Goal: Find specific page/section: Find specific page/section

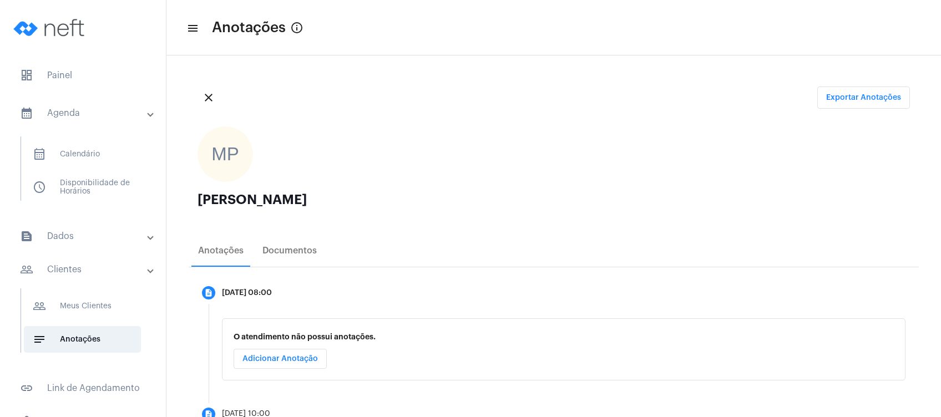
scroll to position [1093, 0]
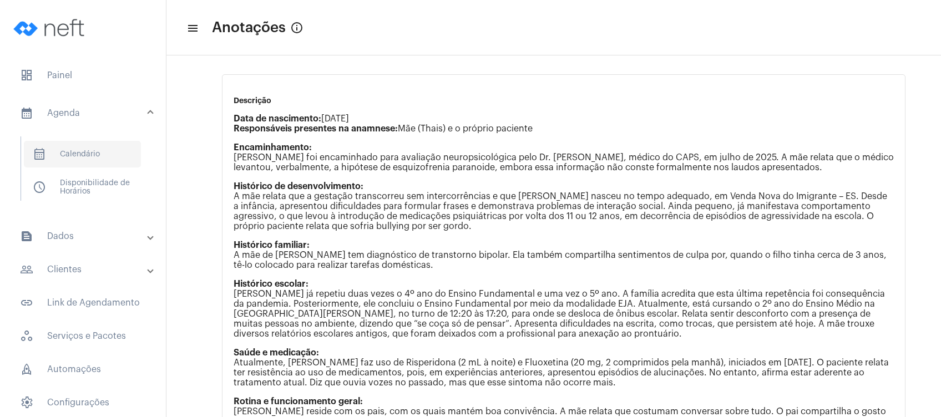
click at [105, 146] on span "calendar_month_outlined Calendário" at bounding box center [82, 154] width 117 height 27
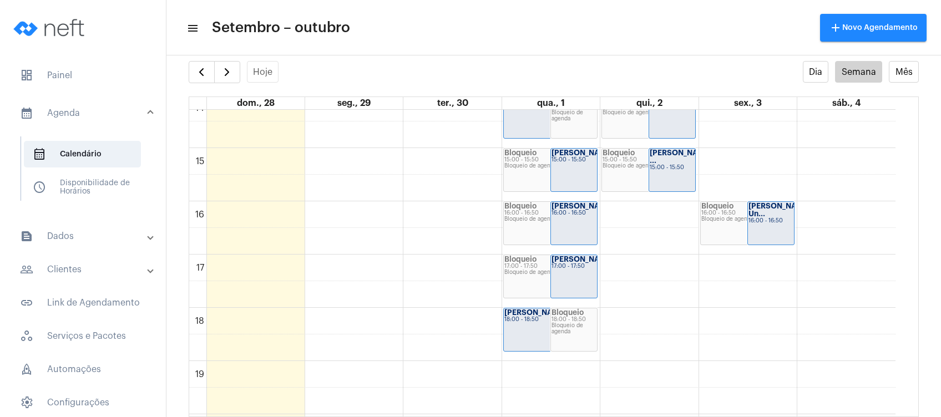
scroll to position [764, 0]
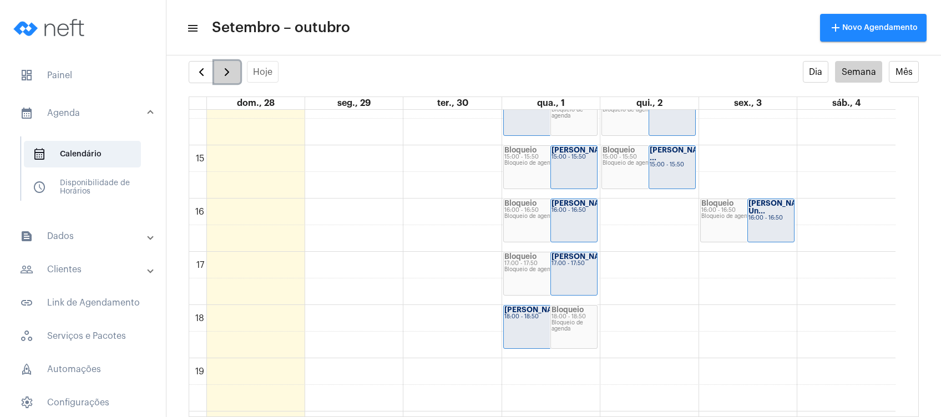
click at [221, 75] on span "button" at bounding box center [226, 71] width 13 height 13
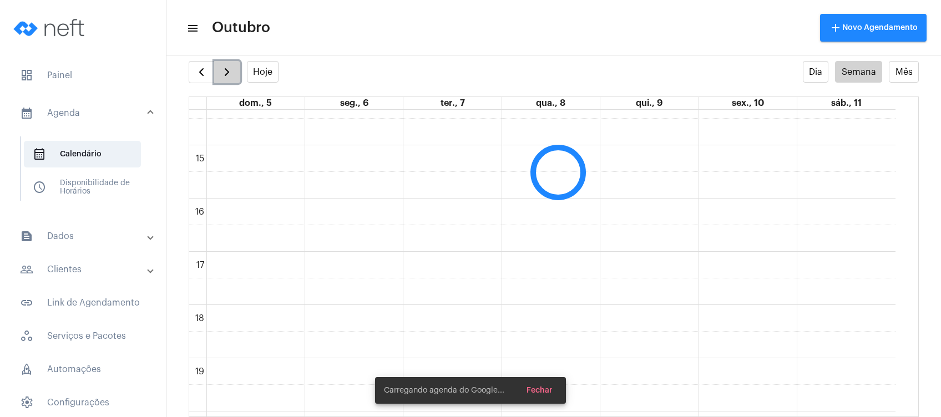
scroll to position [320, 0]
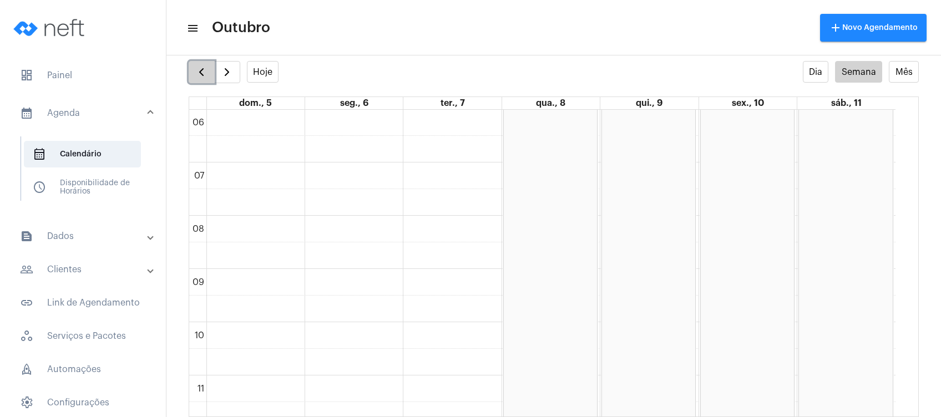
click at [204, 75] on span "button" at bounding box center [201, 71] width 13 height 13
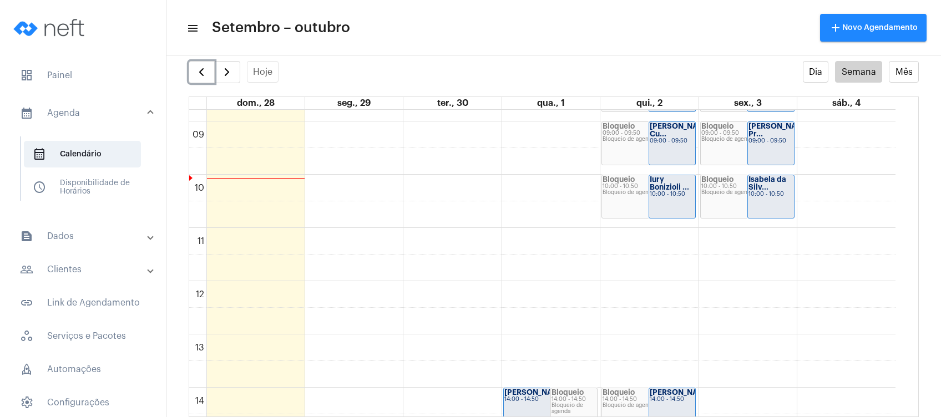
scroll to position [468, 0]
click at [235, 70] on button "button" at bounding box center [227, 72] width 26 height 22
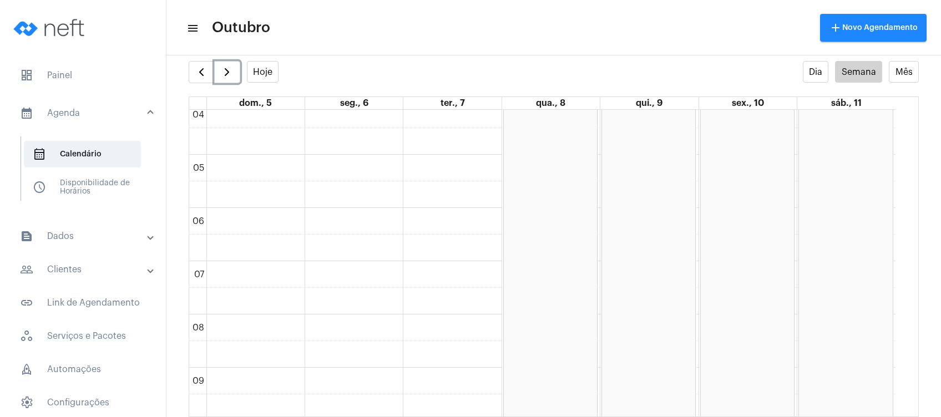
scroll to position [222, 0]
click at [228, 70] on span "button" at bounding box center [226, 71] width 13 height 13
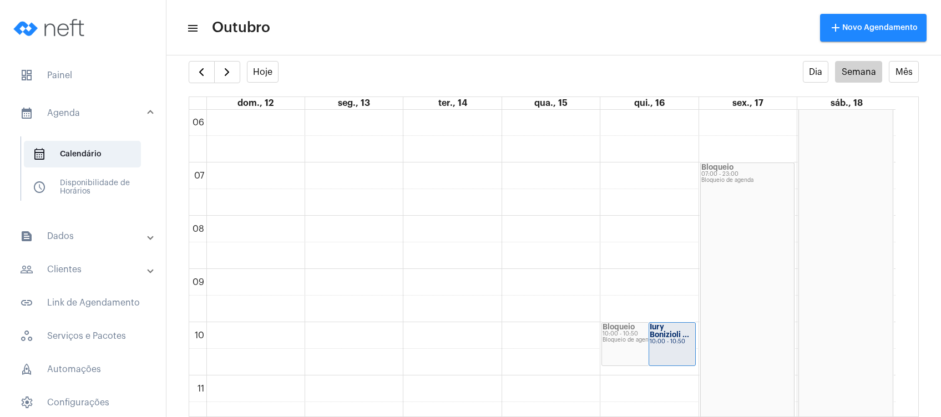
click at [188, 76] on full-calendar "Hoje Dia Semana Mês dom., 12 seg., 13 ter., 14 qua., 15 qui., 16 sex., 17 sáb.,…" at bounding box center [553, 239] width 775 height 356
click at [190, 76] on button "button" at bounding box center [202, 72] width 26 height 22
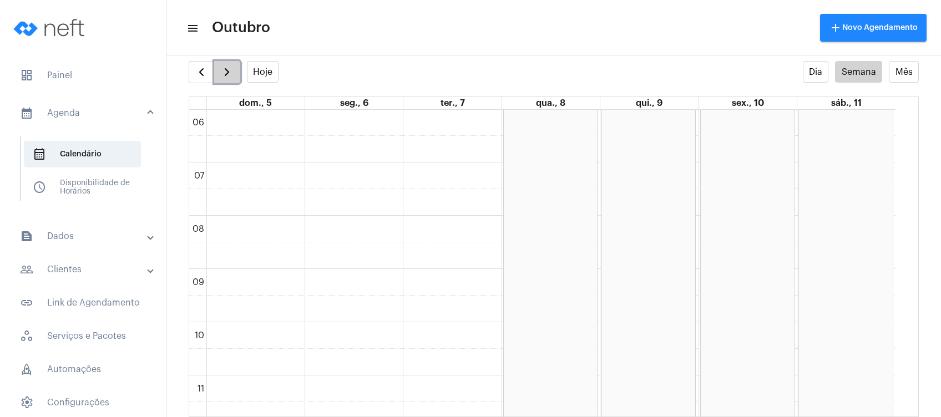
click at [226, 70] on span "button" at bounding box center [226, 71] width 13 height 13
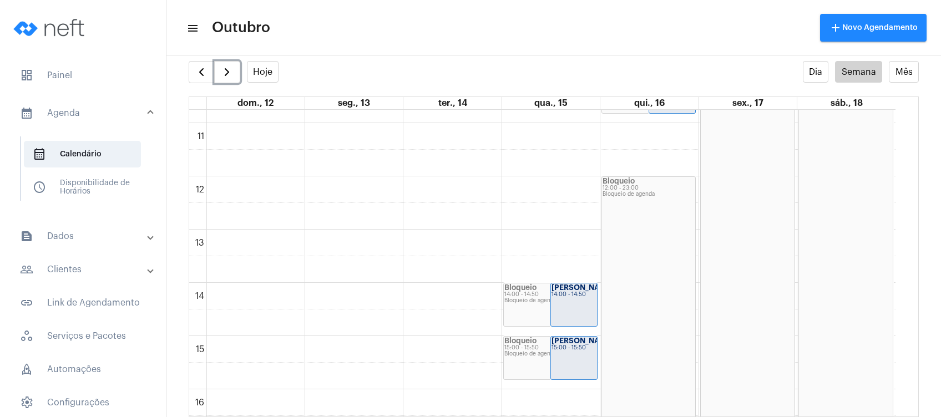
scroll to position [542, 0]
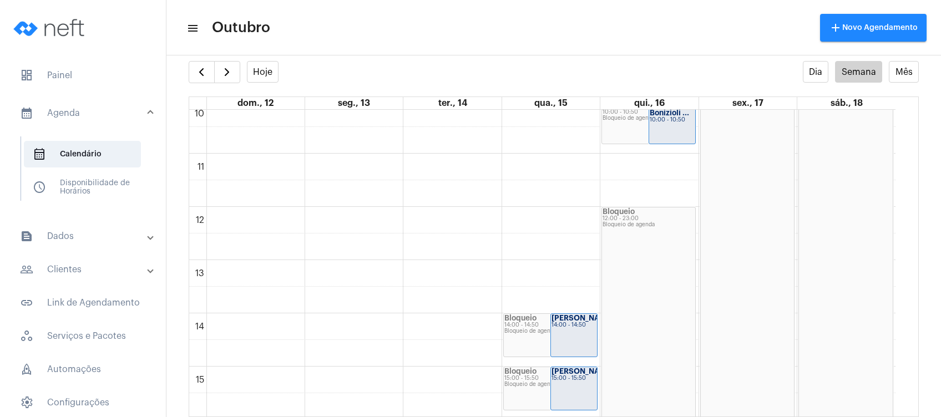
click at [70, 266] on mat-panel-title "people_outline Clientes" at bounding box center [84, 269] width 128 height 13
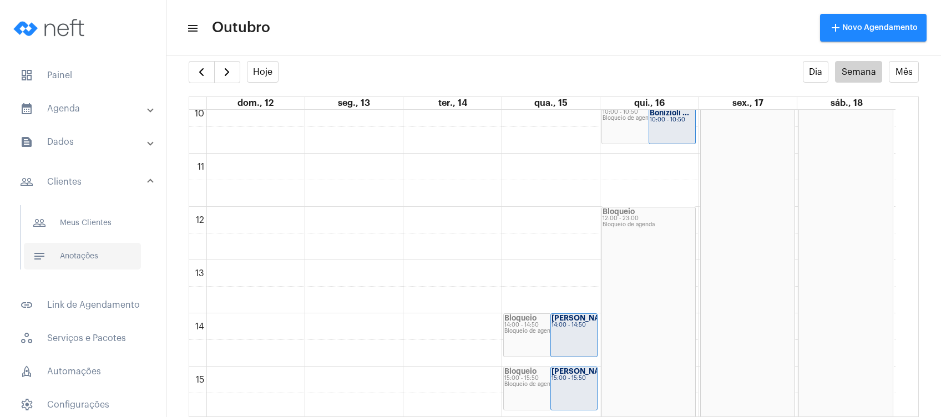
click at [70, 261] on span "notes Anotações" at bounding box center [82, 256] width 117 height 27
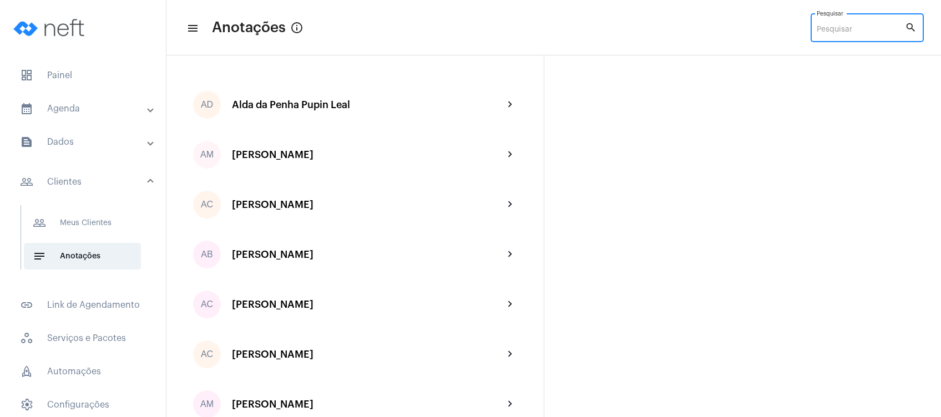
click at [852, 27] on input "Pesquisar" at bounding box center [861, 30] width 88 height 9
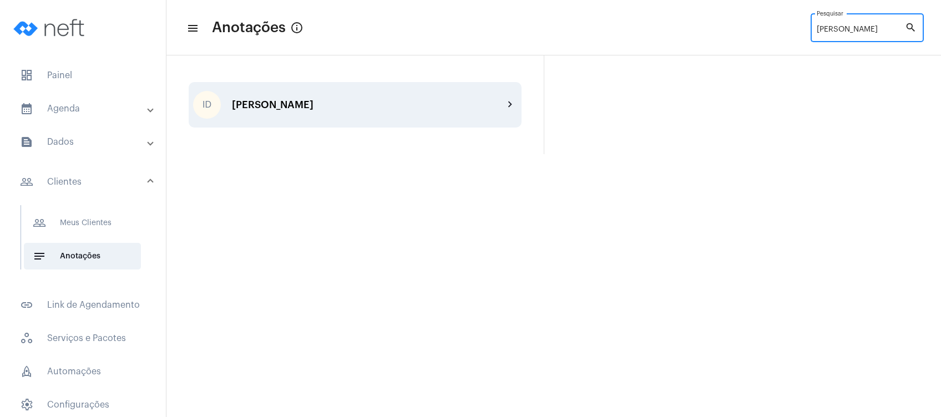
type input "[PERSON_NAME]"
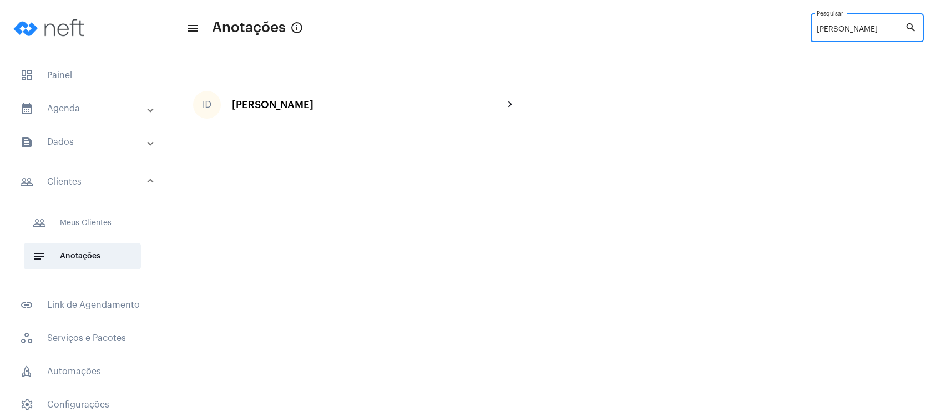
click at [311, 111] on div "ID [PERSON_NAME] chevron_right" at bounding box center [355, 105] width 333 height 46
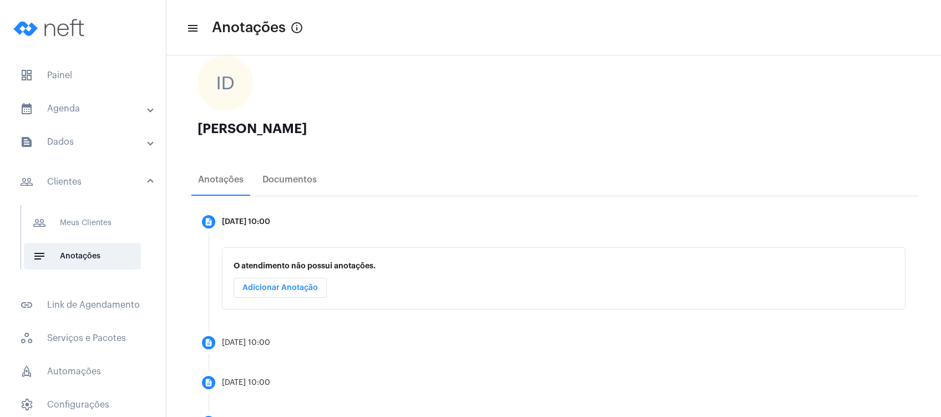
scroll to position [57, 0]
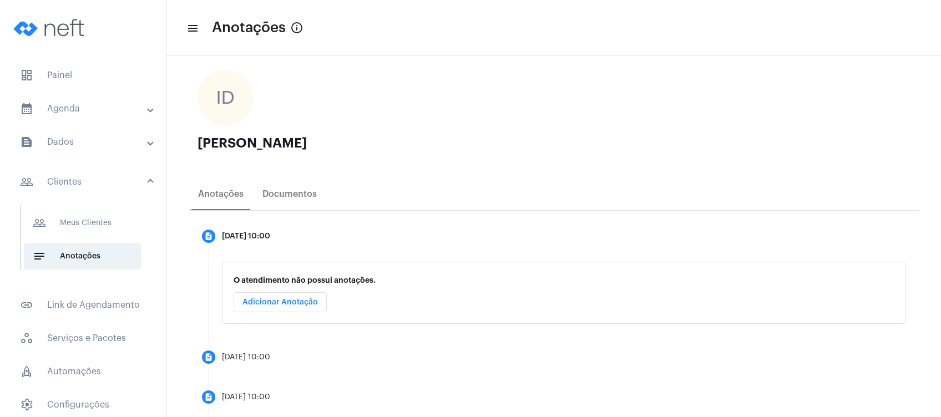
click at [96, 110] on mat-panel-title "calendar_month_outlined Agenda" at bounding box center [84, 108] width 128 height 13
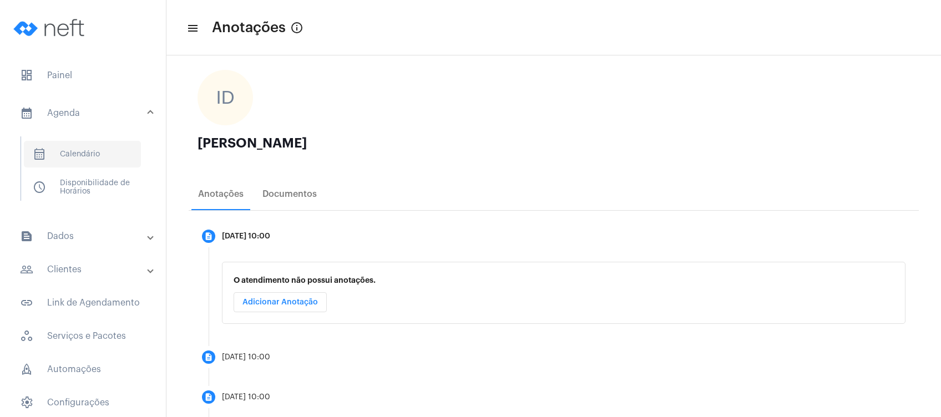
click at [83, 147] on span "calendar_month_outlined Calendário" at bounding box center [82, 154] width 117 height 27
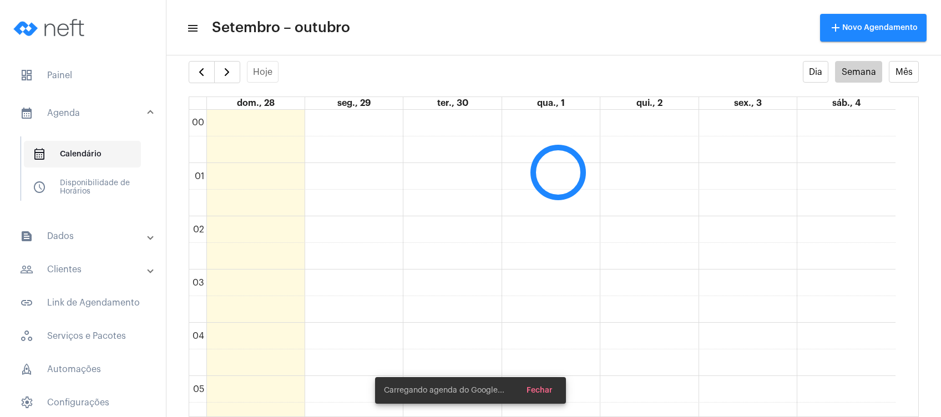
scroll to position [320, 0]
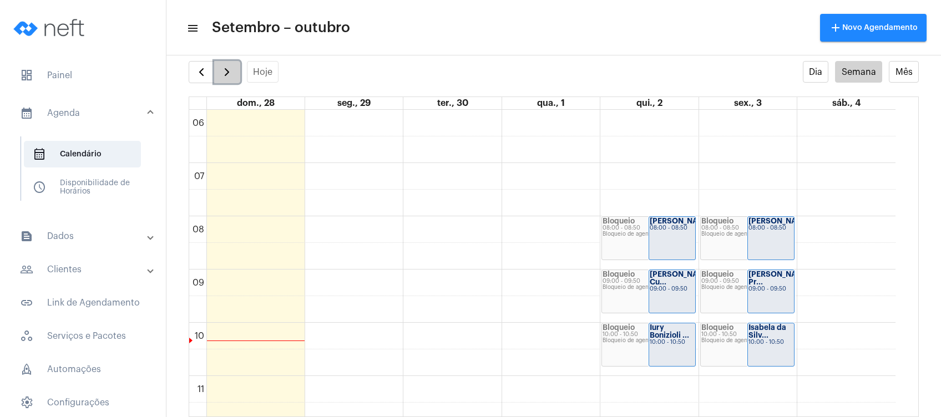
click at [225, 76] on span "button" at bounding box center [226, 71] width 13 height 13
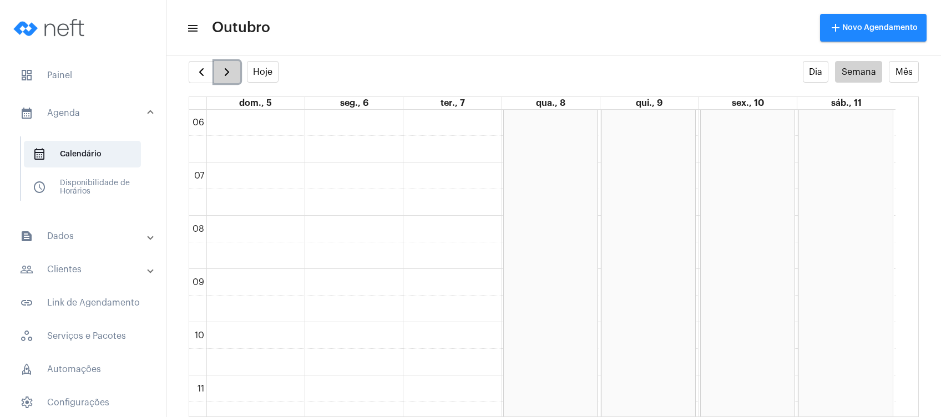
click at [225, 76] on span "button" at bounding box center [226, 71] width 13 height 13
click at [232, 74] on span "button" at bounding box center [226, 71] width 13 height 13
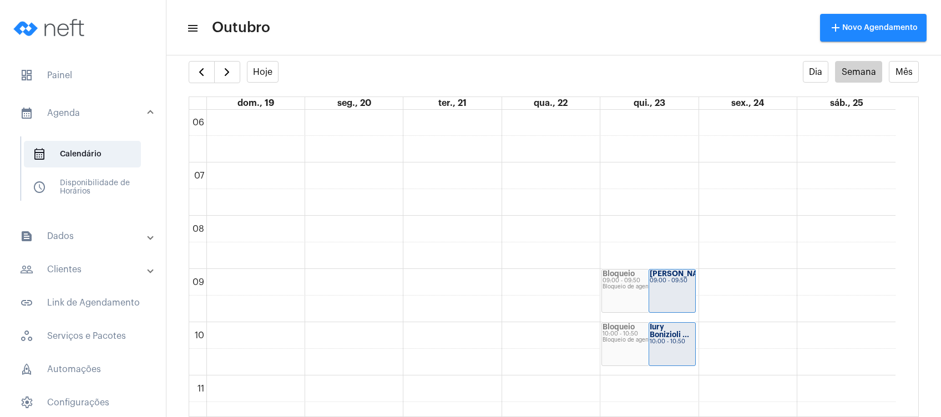
click at [98, 273] on mat-panel-title "people_outline Clientes" at bounding box center [84, 269] width 128 height 13
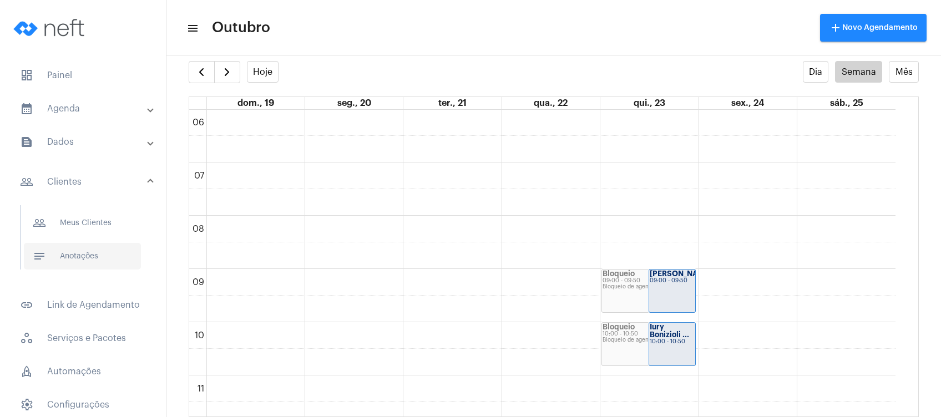
click at [98, 259] on span "notes Anotações" at bounding box center [82, 256] width 117 height 27
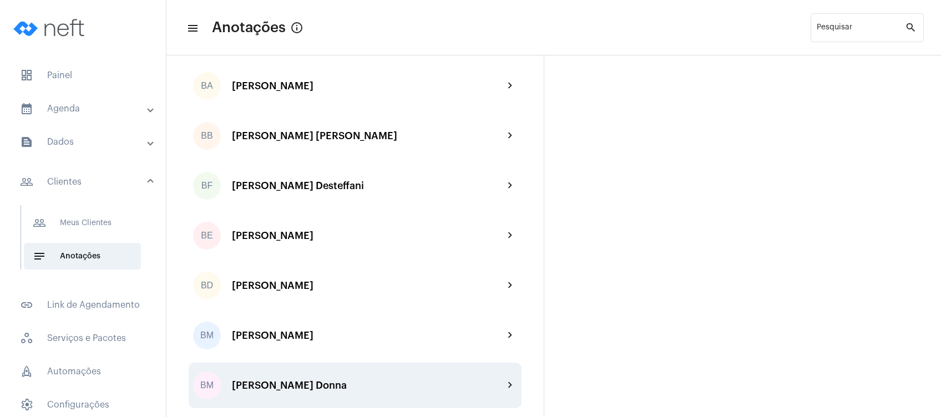
scroll to position [814, 0]
